Goal: Transaction & Acquisition: Book appointment/travel/reservation

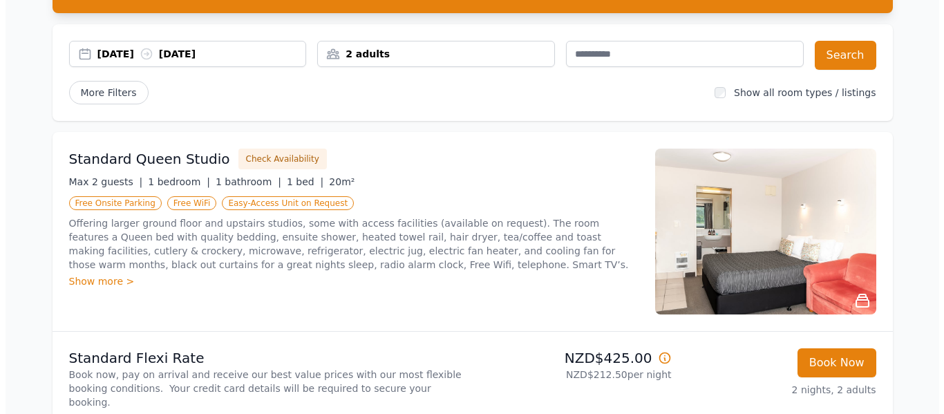
scroll to position [140, 0]
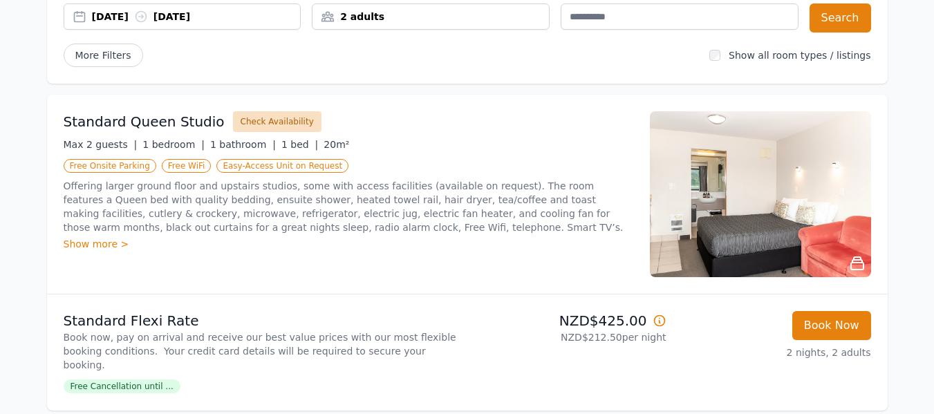
click at [256, 119] on button "Check Availability" at bounding box center [277, 121] width 88 height 21
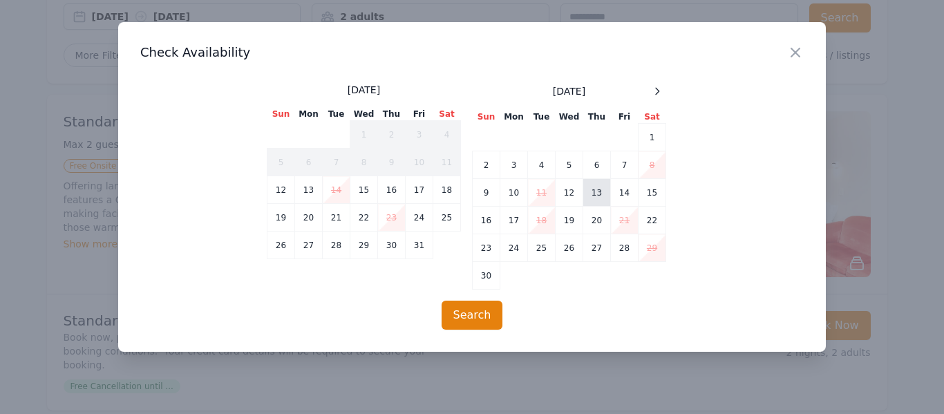
click at [598, 193] on td "13" at bounding box center [597, 193] width 28 height 28
click at [657, 192] on td "15" at bounding box center [653, 193] width 28 height 28
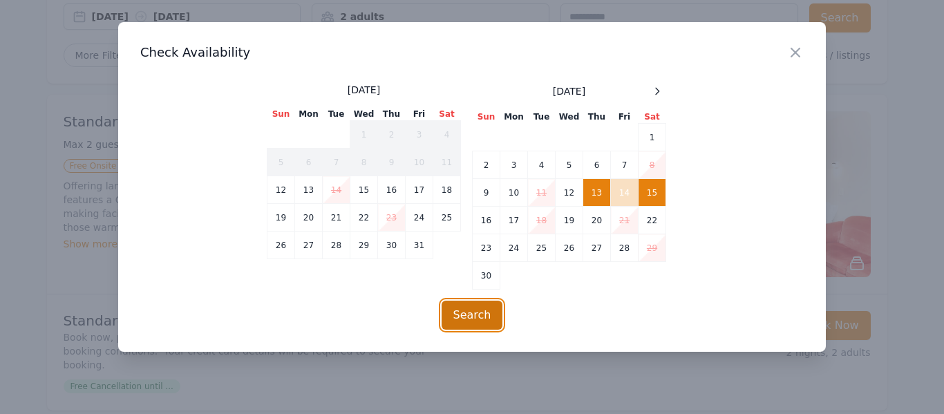
click at [471, 308] on button "Search" at bounding box center [473, 315] width 62 height 29
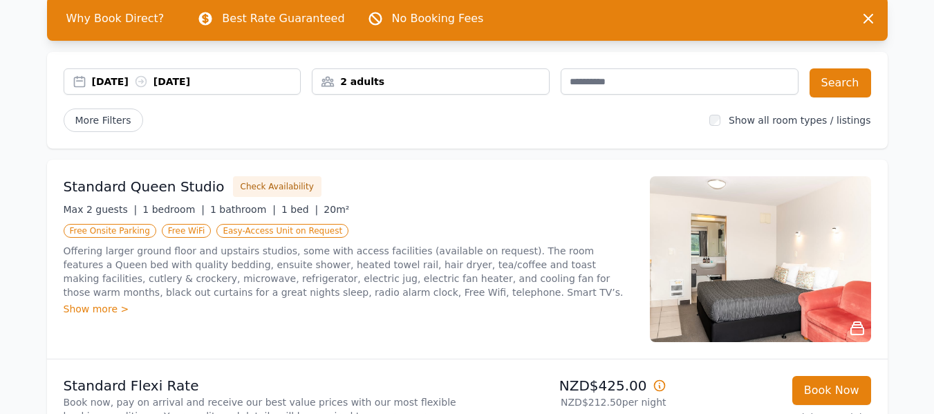
scroll to position [100, 0]
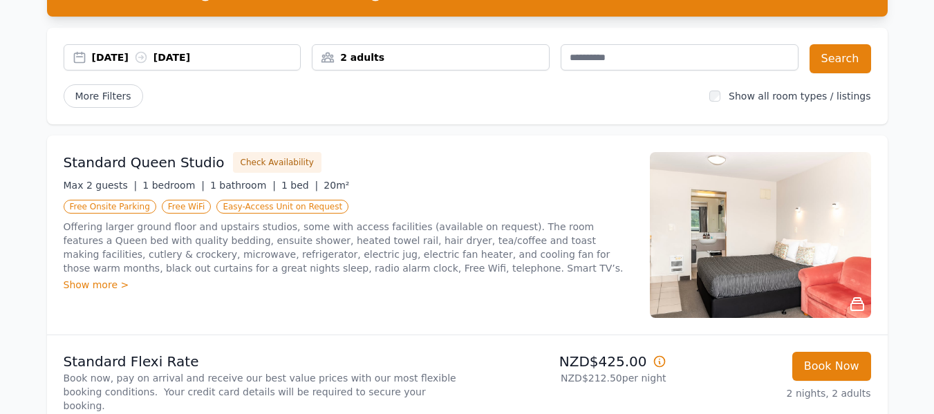
click at [93, 284] on div "Show more >" at bounding box center [349, 285] width 570 height 14
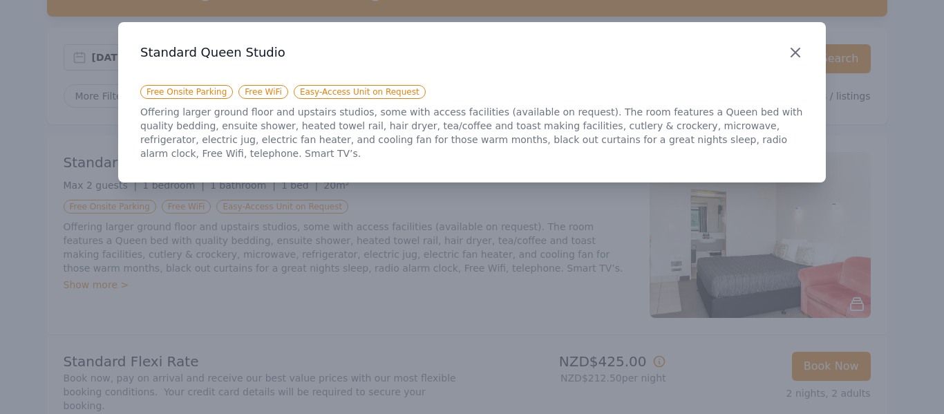
click at [796, 50] on icon "button" at bounding box center [795, 52] width 17 height 17
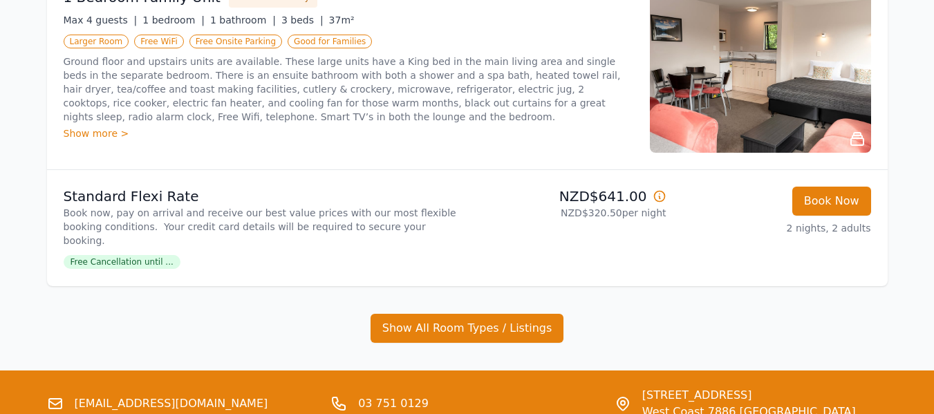
scroll to position [1272, 0]
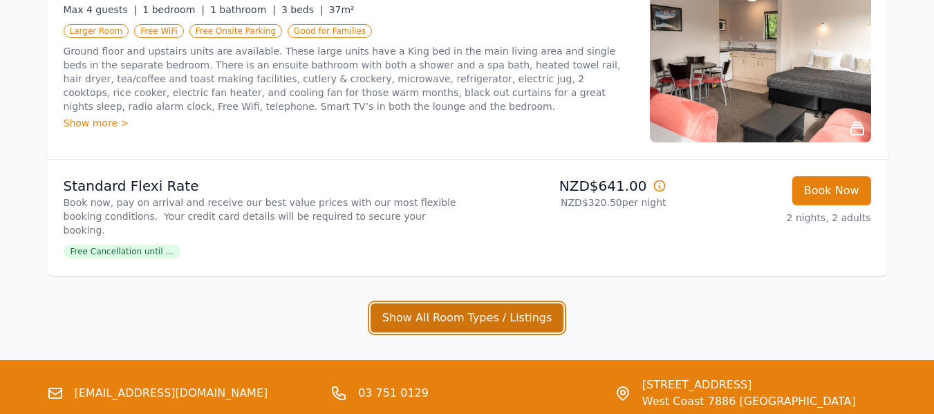
click at [463, 303] on button "Show All Room Types / Listings" at bounding box center [467, 317] width 194 height 29
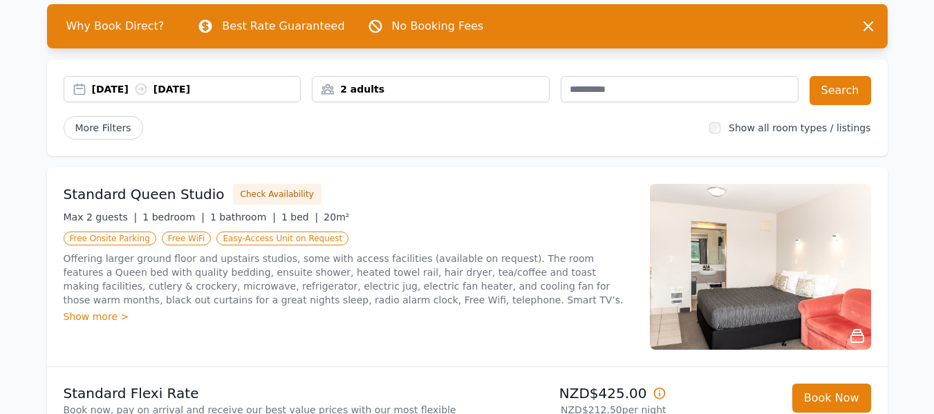
scroll to position [77, 0]
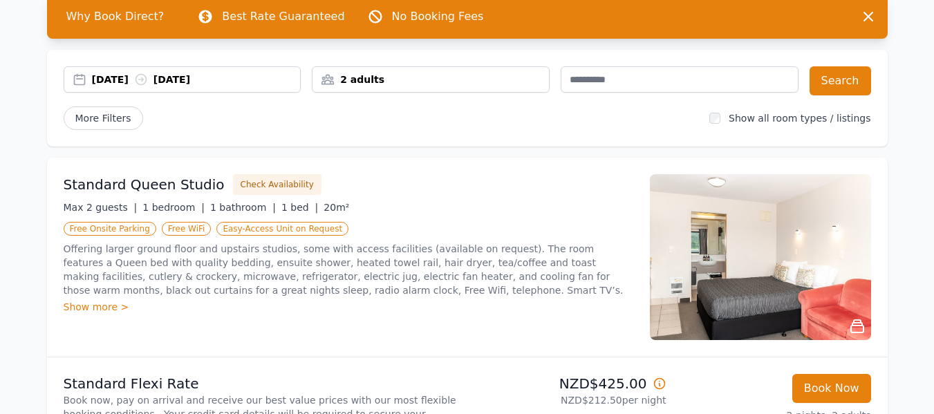
click at [461, 209] on div "Standard Queen Studio Check Availability Max 2 guests | 1 bedroom | 1 bathroom …" at bounding box center [349, 257] width 570 height 166
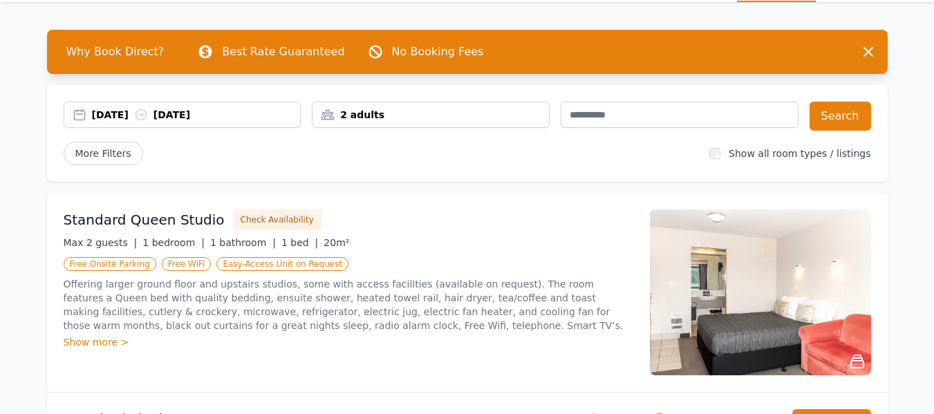
scroll to position [0, 0]
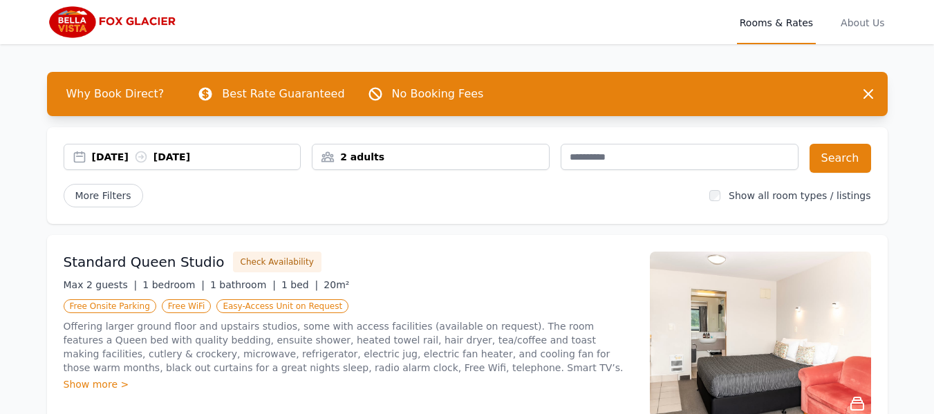
click at [64, 21] on img at bounding box center [113, 22] width 133 height 33
